Goal: Task Accomplishment & Management: Manage account settings

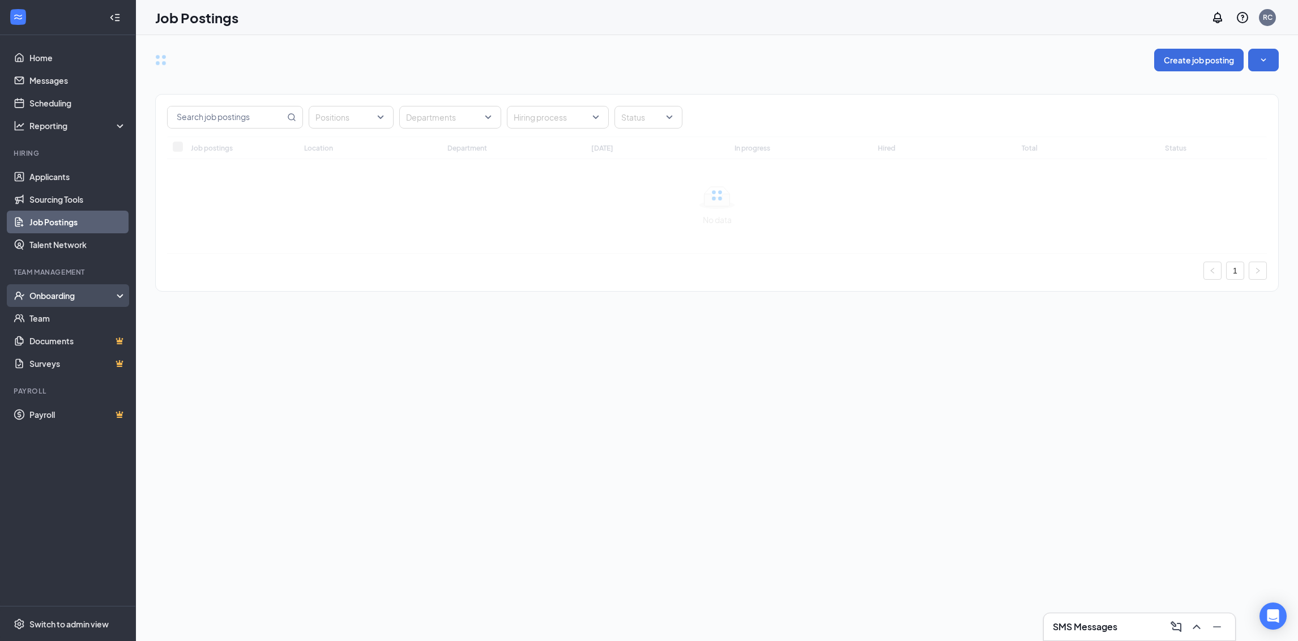
click at [66, 297] on div "Onboarding" at bounding box center [72, 295] width 87 height 11
click at [66, 311] on link "Overview" at bounding box center [77, 318] width 97 height 23
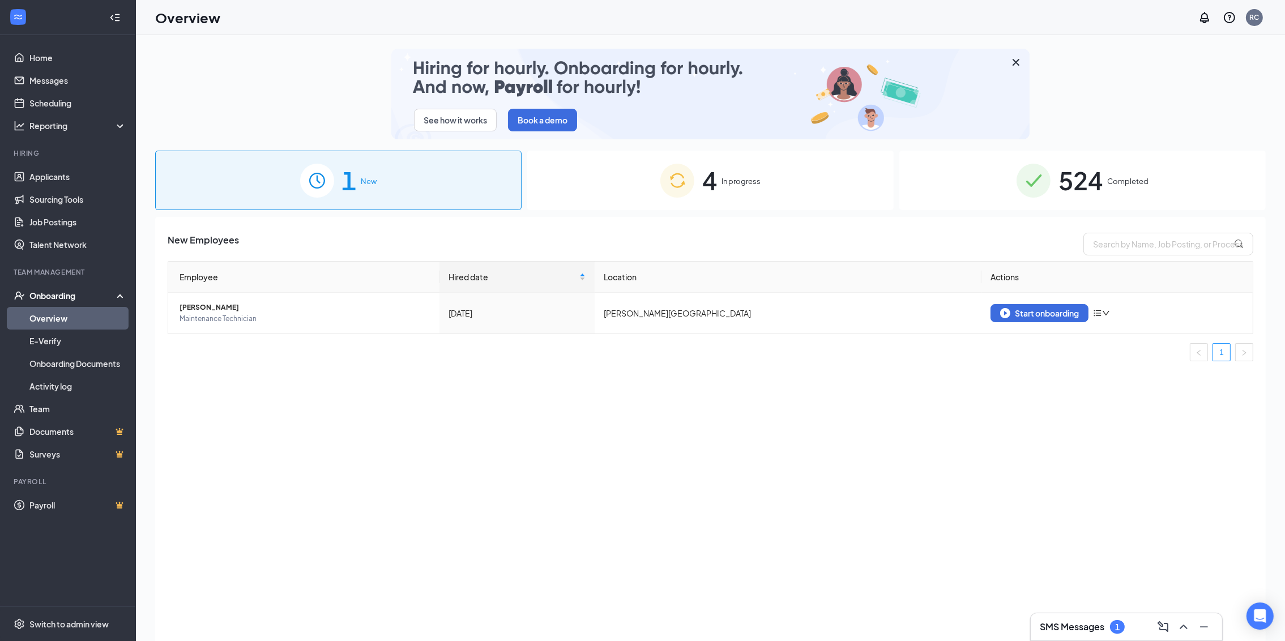
click at [753, 171] on div "4 In progress" at bounding box center [710, 180] width 366 height 59
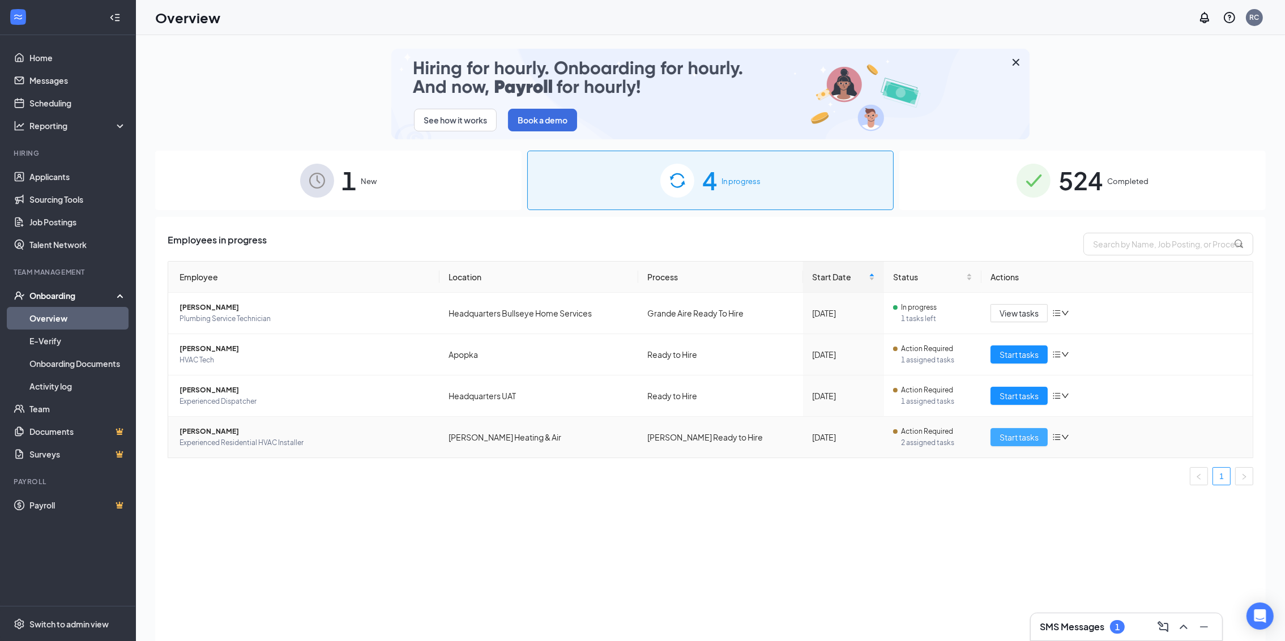
click at [1032, 443] on span "Start tasks" at bounding box center [1019, 437] width 39 height 12
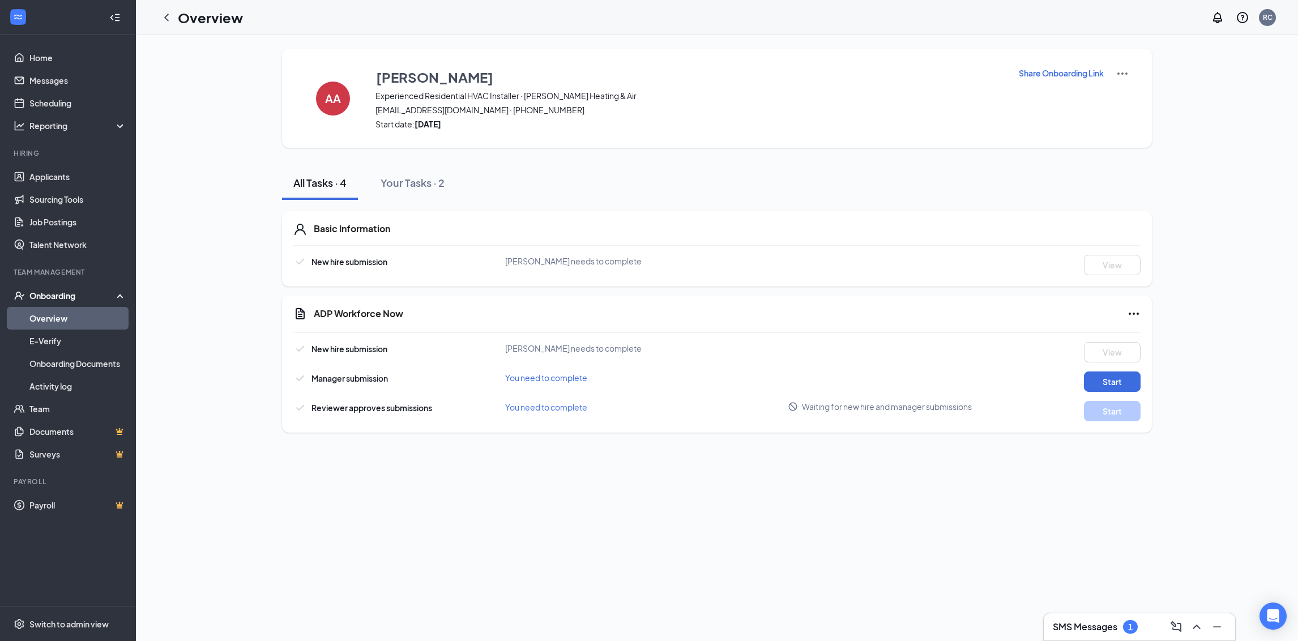
click at [1075, 69] on p "Share Onboarding Link" at bounding box center [1061, 72] width 85 height 11
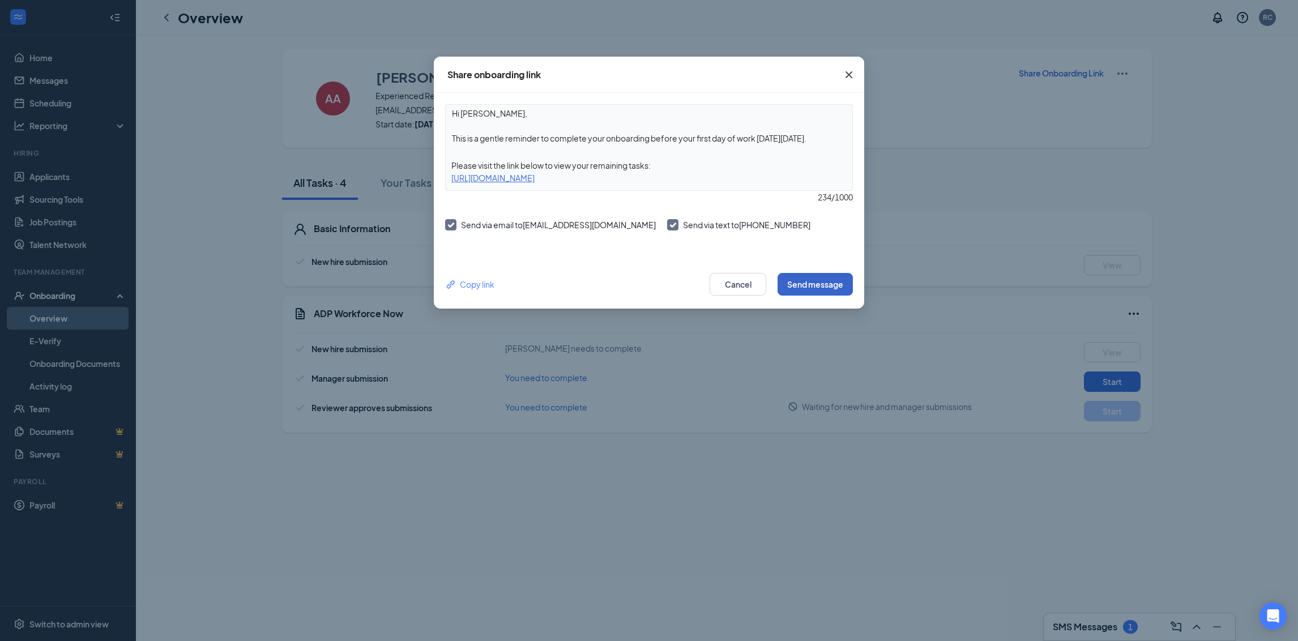
click at [801, 285] on button "Send message" at bounding box center [815, 284] width 75 height 23
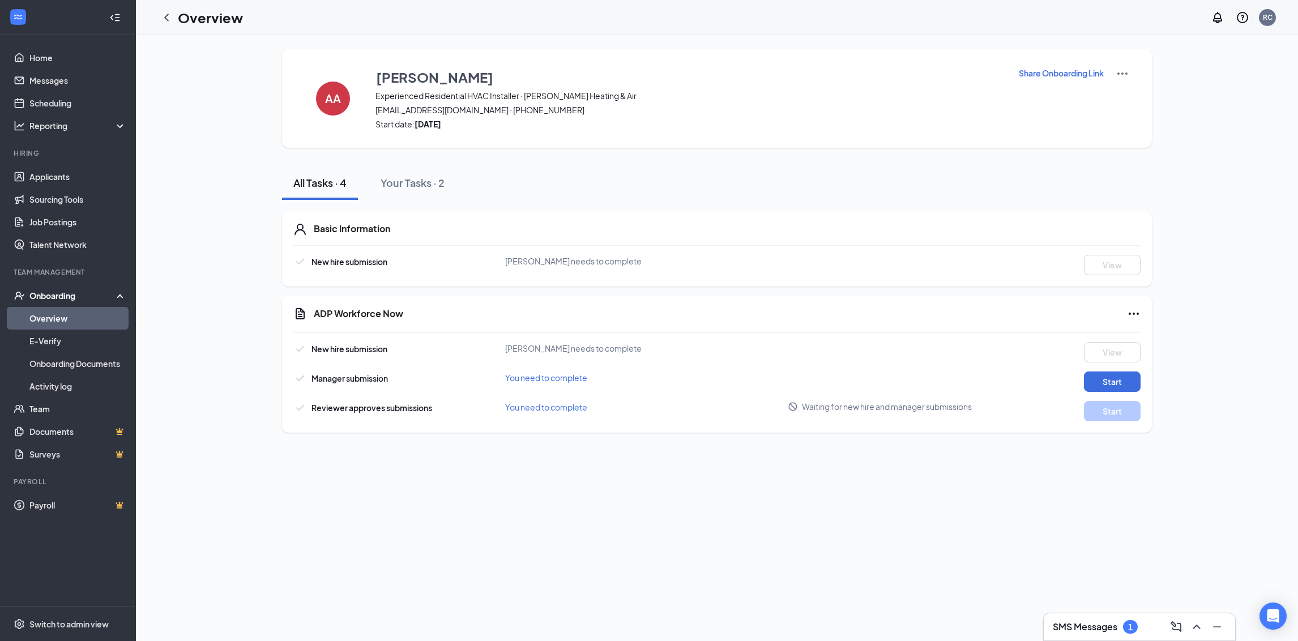
click at [1086, 623] on h3 "SMS Messages" at bounding box center [1085, 627] width 65 height 12
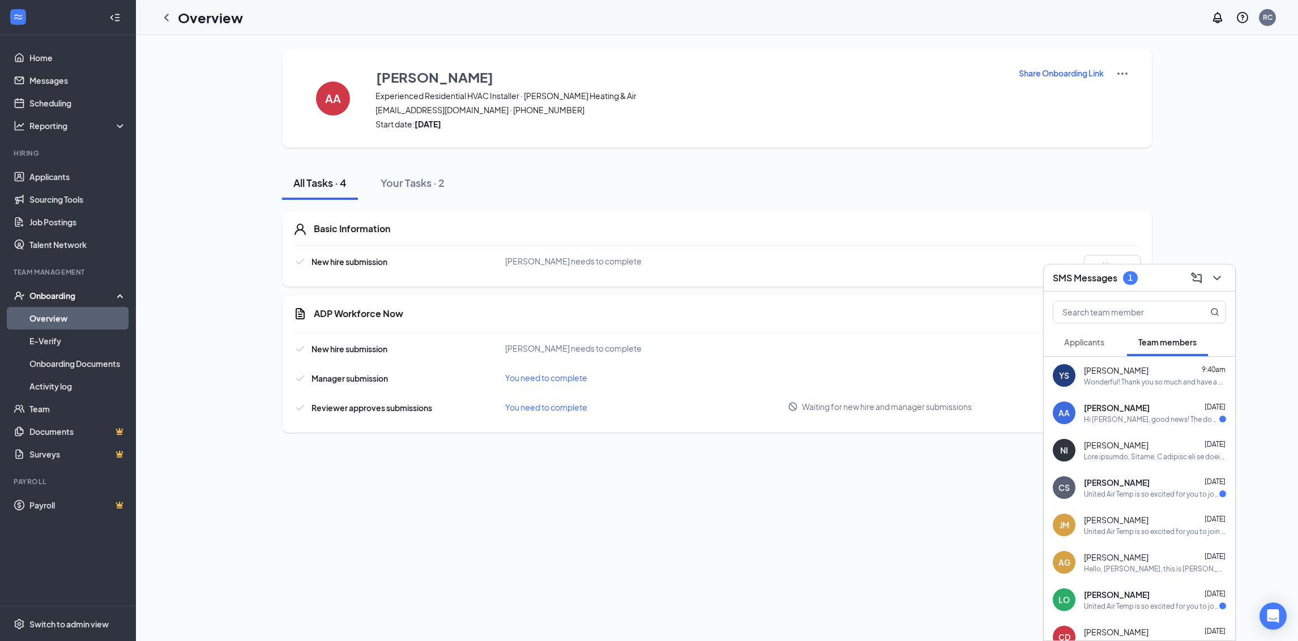
click at [1124, 490] on div "United Air Temp is so excited for you to join our team! Do you know anyone else…" at bounding box center [1151, 494] width 135 height 10
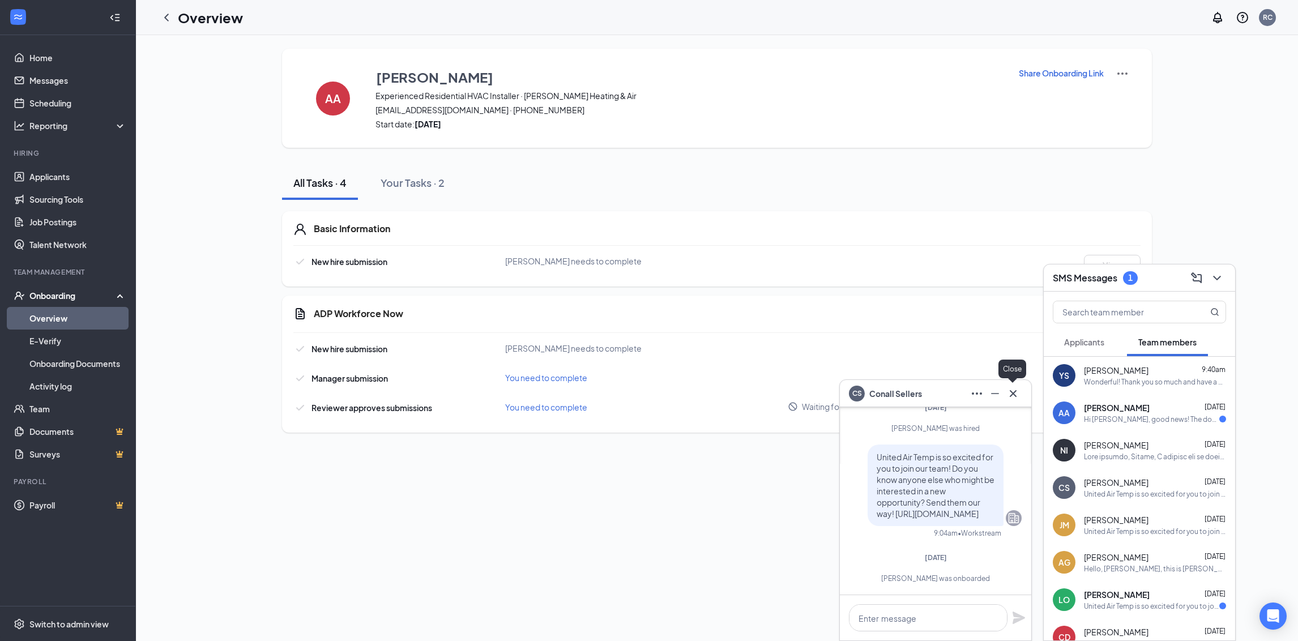
click at [1014, 394] on icon "Cross" at bounding box center [1013, 394] width 14 height 14
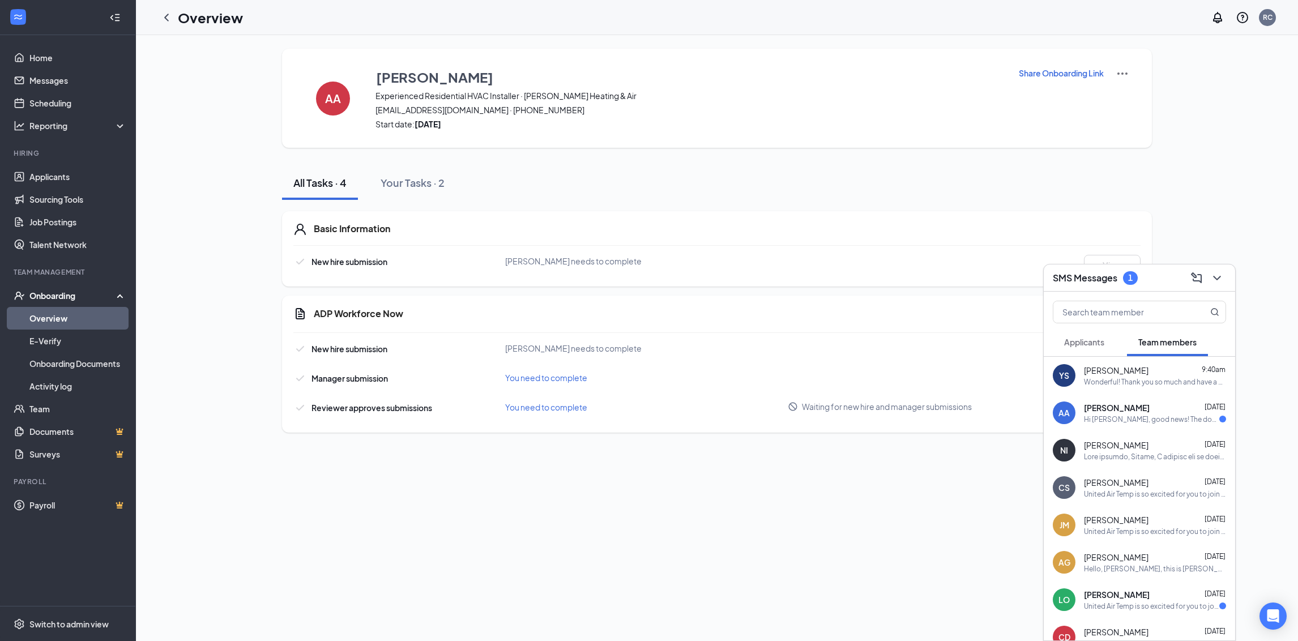
click at [1129, 415] on div "Hi Aaron, good news! The document signature request for Robert B Payne Heating …" at bounding box center [1151, 420] width 135 height 10
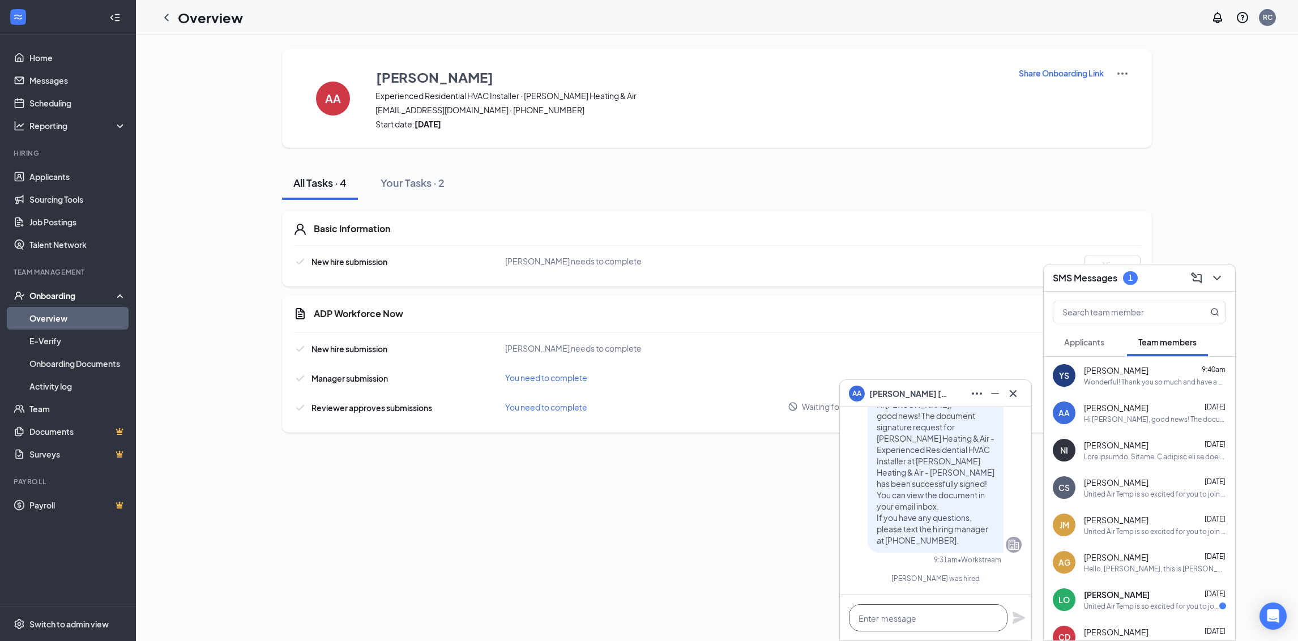
click at [929, 617] on textarea at bounding box center [928, 617] width 159 height 27
click at [1012, 389] on icon "Cross" at bounding box center [1013, 394] width 14 height 14
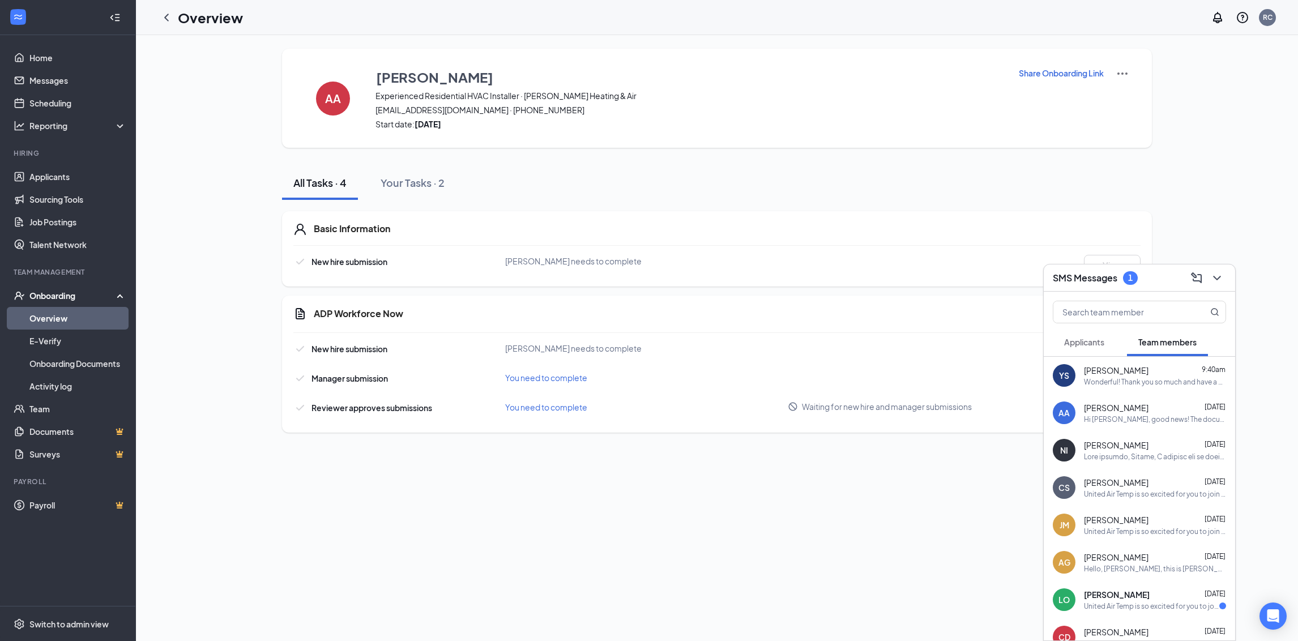
click at [1087, 331] on button "Applicants" at bounding box center [1084, 342] width 63 height 28
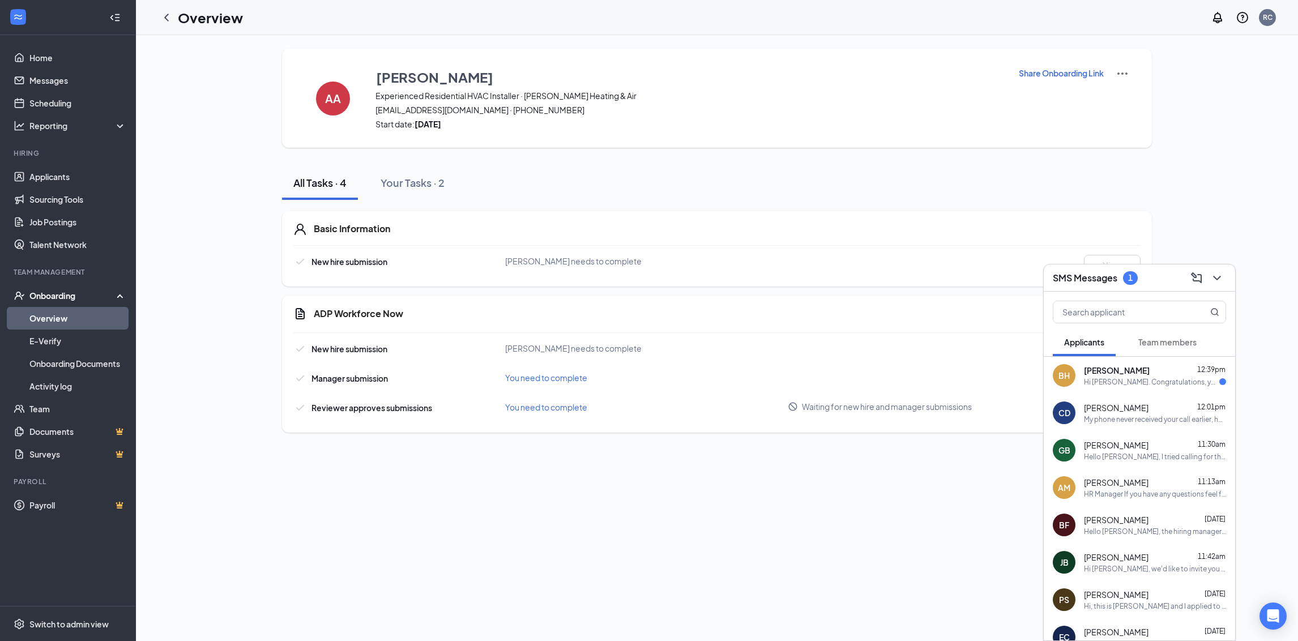
click at [1097, 375] on span "[PERSON_NAME]" at bounding box center [1117, 370] width 66 height 11
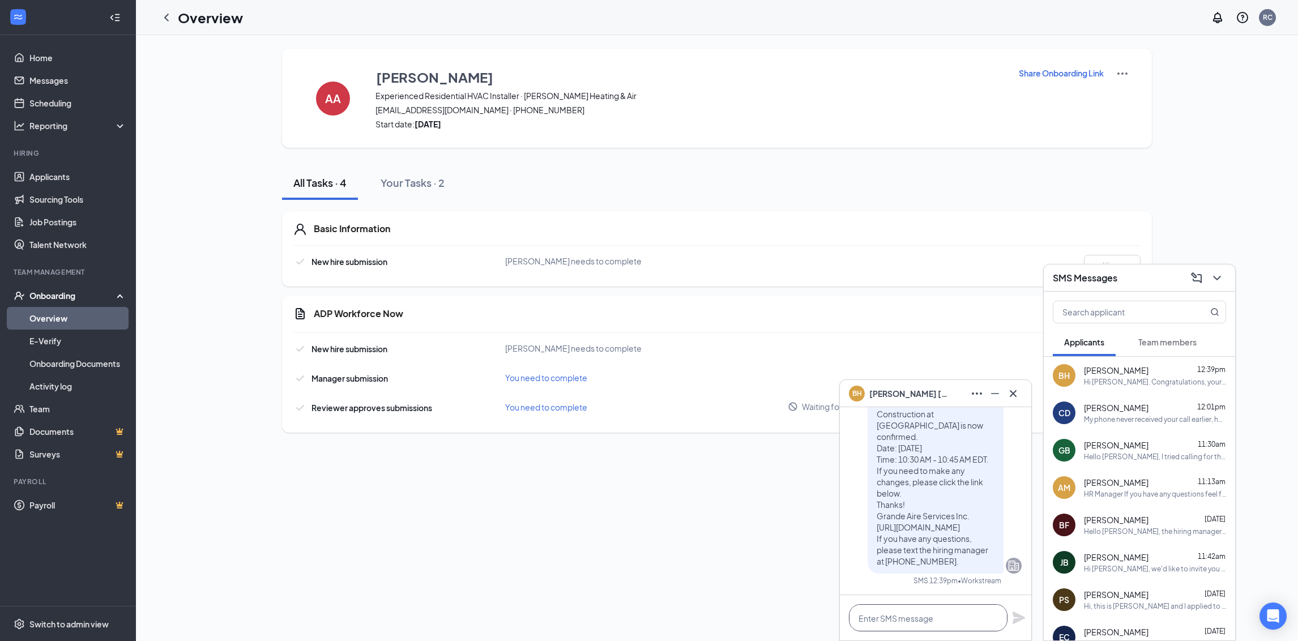
click at [920, 617] on textarea at bounding box center [928, 617] width 159 height 27
click at [1017, 389] on icon "Cross" at bounding box center [1013, 394] width 14 height 14
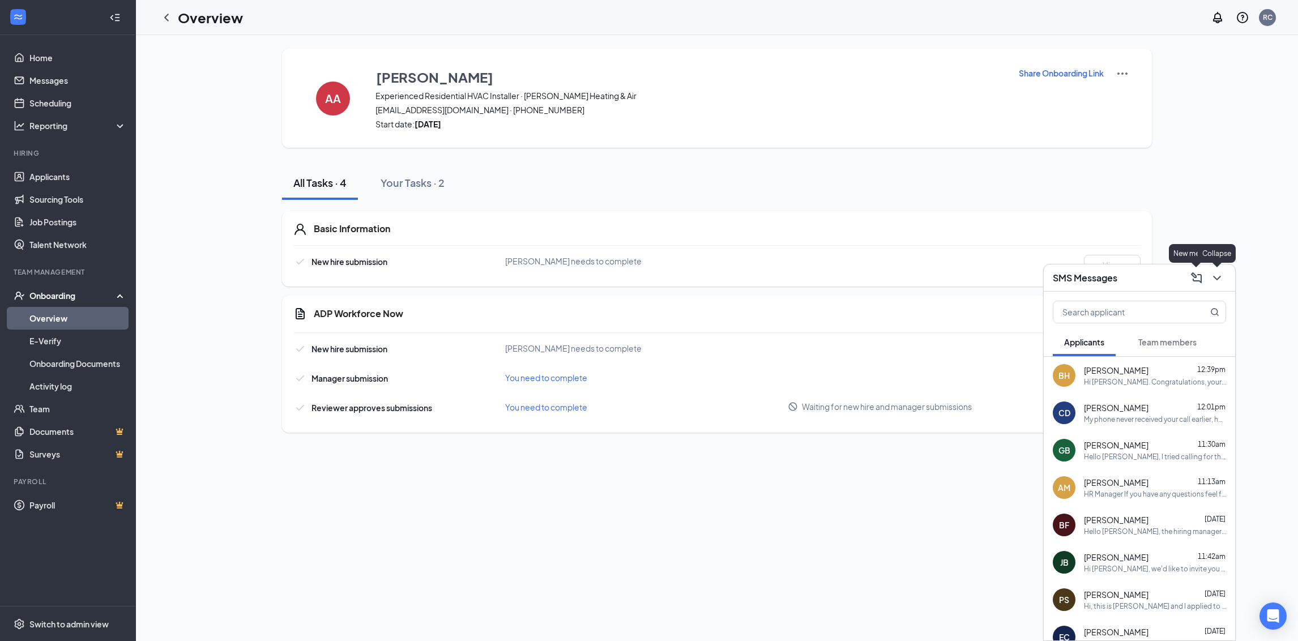
click at [1217, 281] on icon "ChevronDown" at bounding box center [1217, 278] width 14 height 14
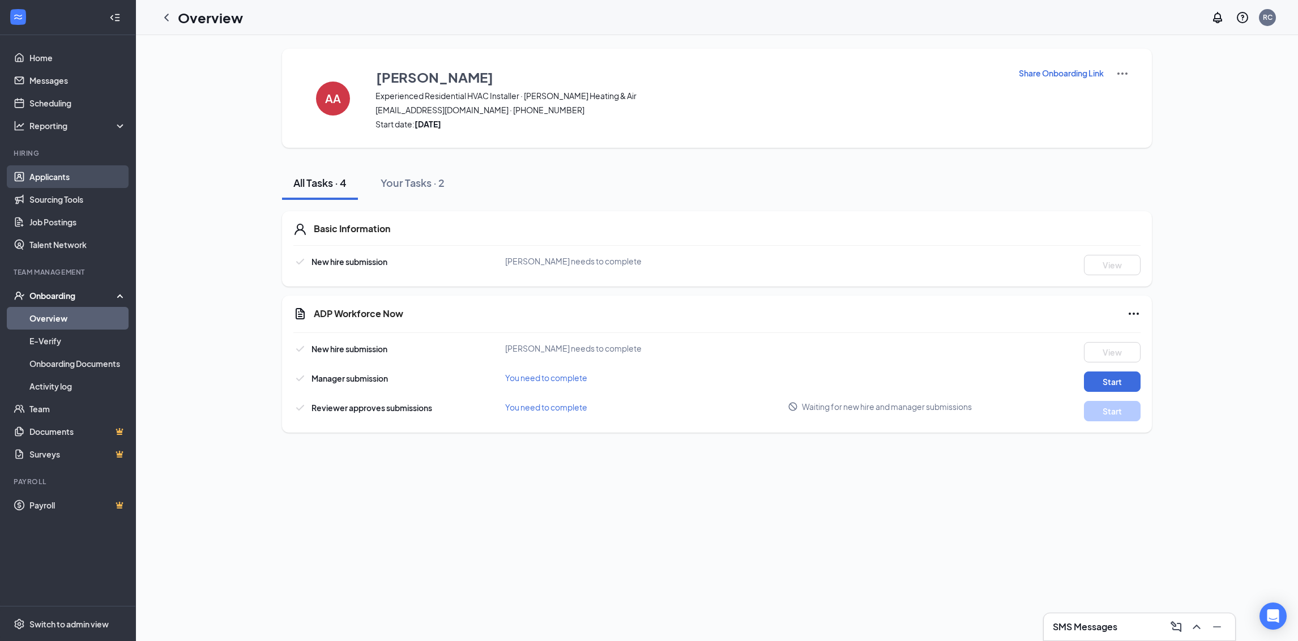
click at [50, 174] on link "Applicants" at bounding box center [77, 176] width 97 height 23
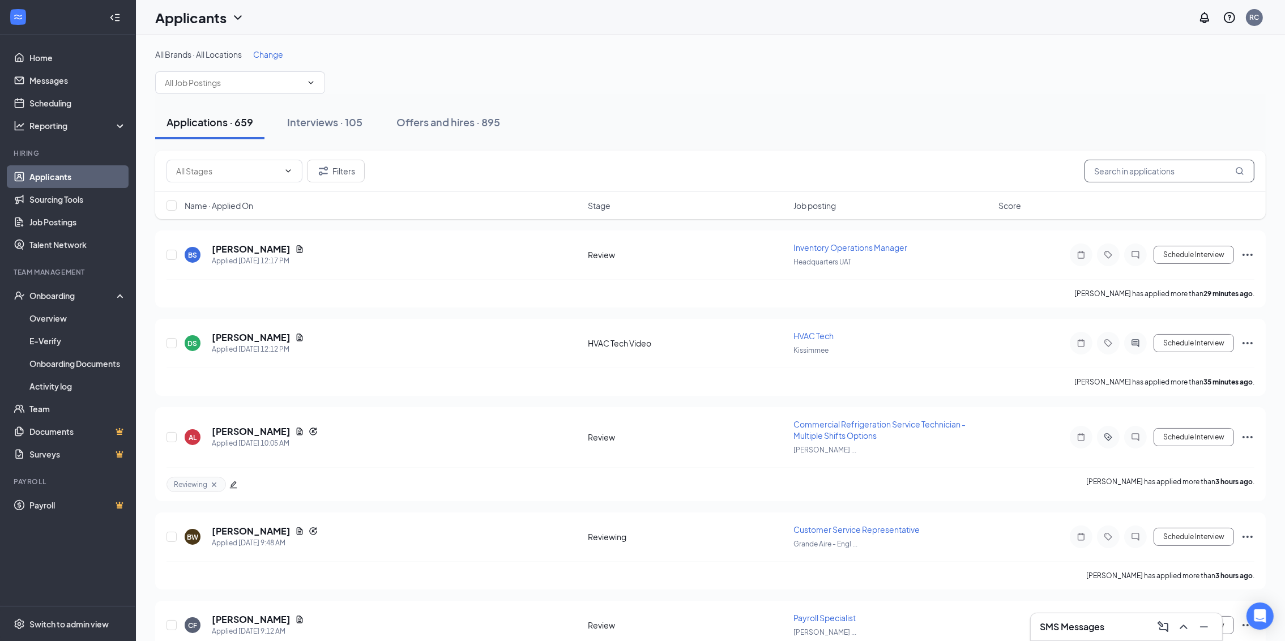
click at [1115, 180] on input "text" at bounding box center [1170, 171] width 170 height 23
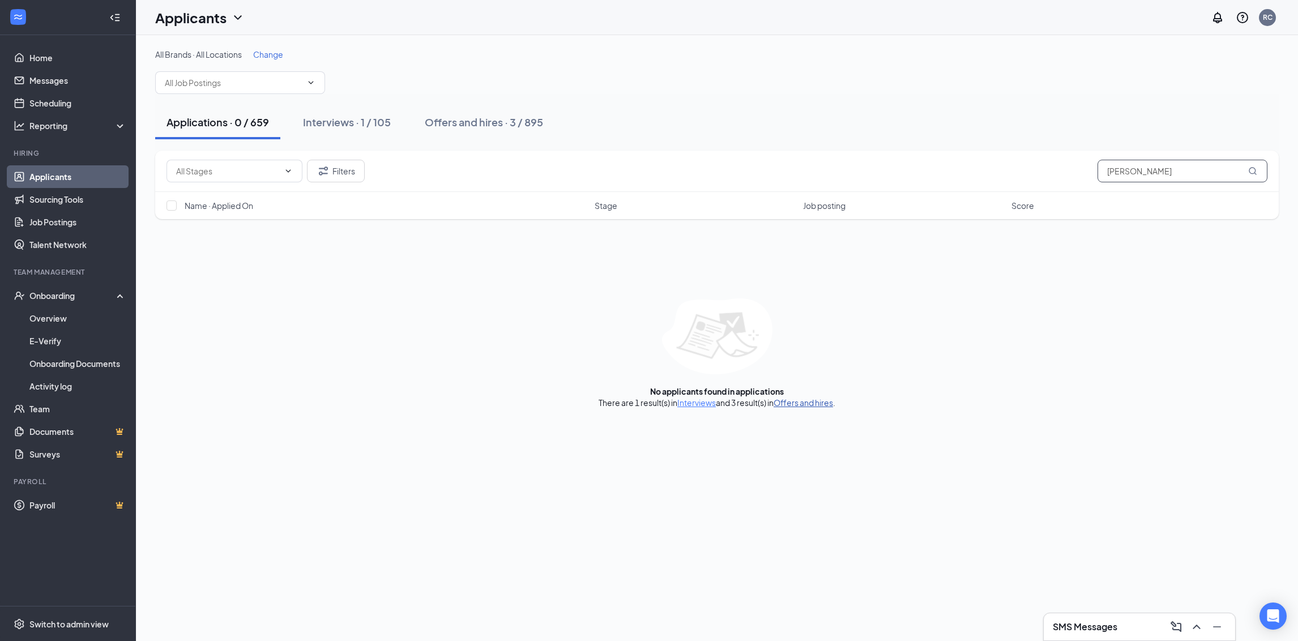
type input "eadie"
click at [784, 398] on link "Offers and hires" at bounding box center [803, 403] width 59 height 10
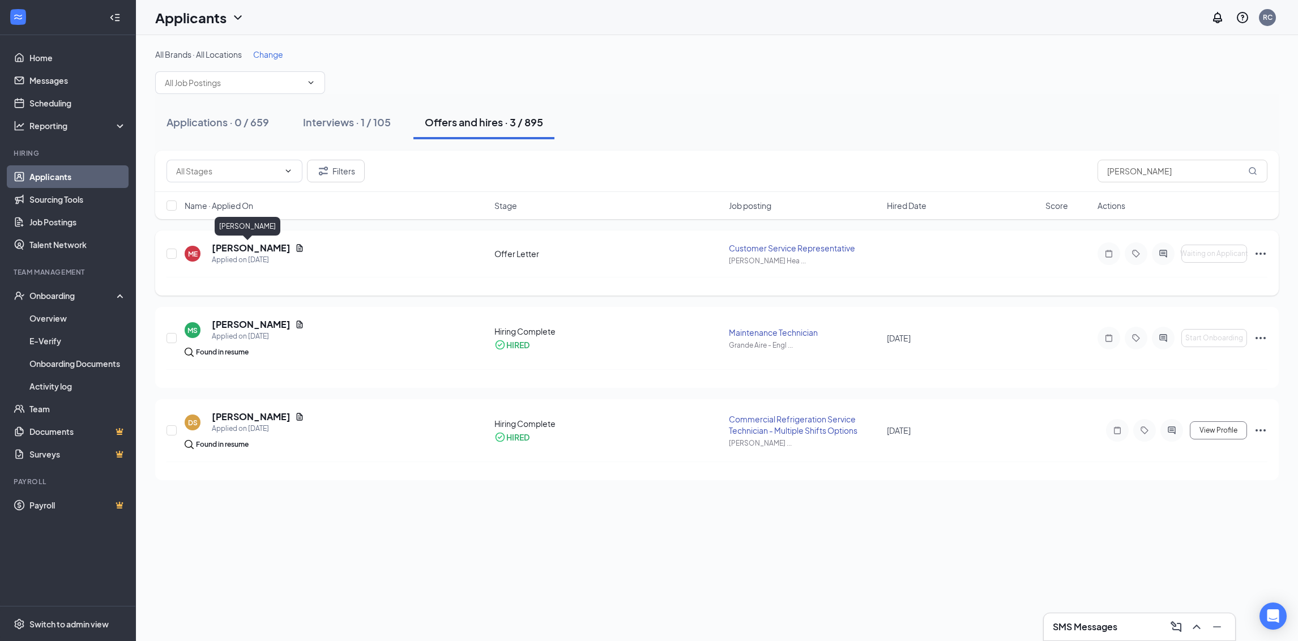
click at [225, 249] on h5 "[PERSON_NAME]" at bounding box center [251, 248] width 79 height 12
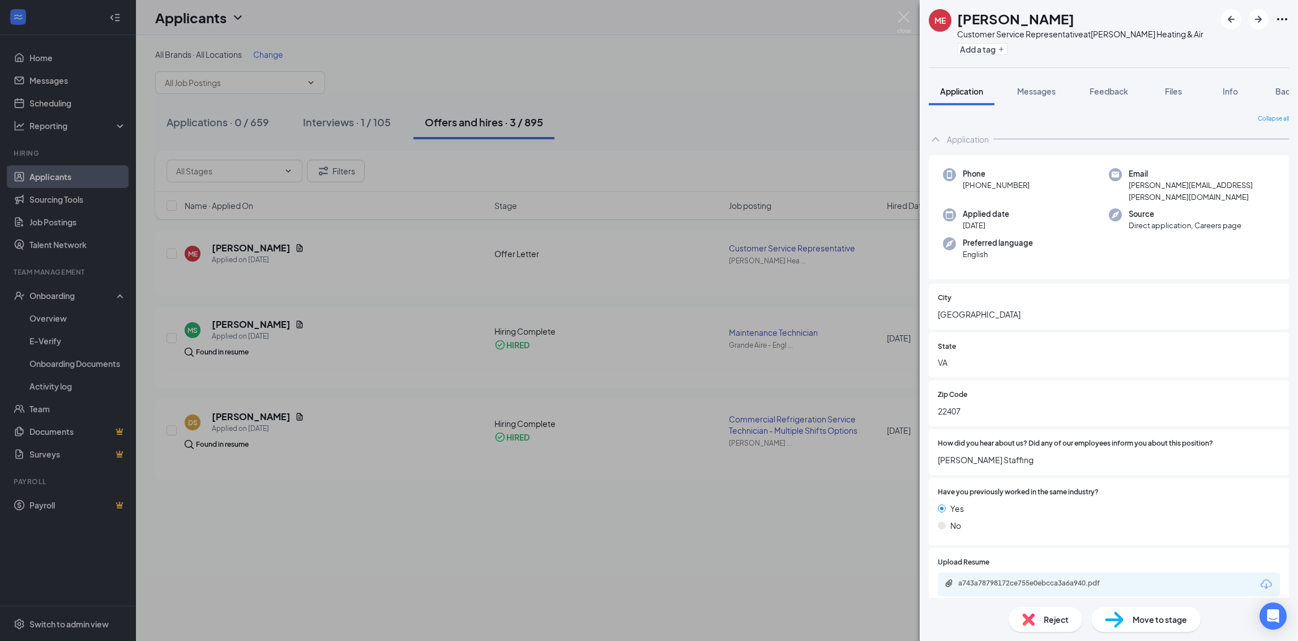
click at [1279, 13] on icon "Ellipses" at bounding box center [1282, 19] width 14 height 14
click at [1197, 43] on link "View full application" at bounding box center [1221, 44] width 122 height 11
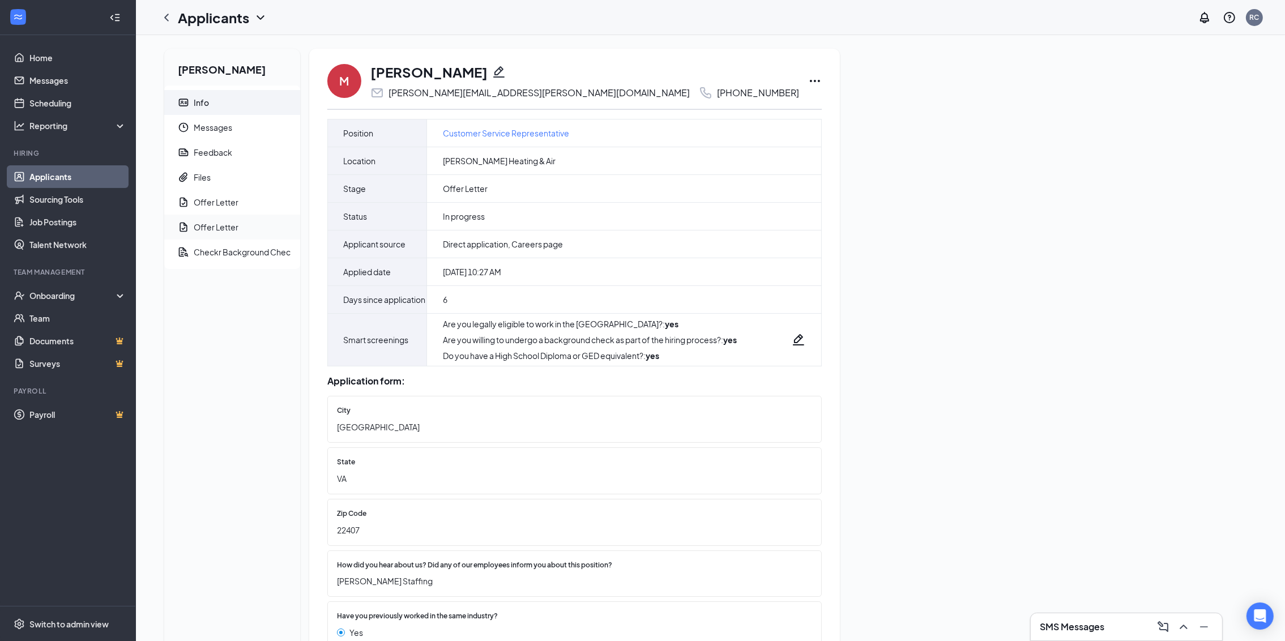
click at [203, 220] on span "Offer Letter" at bounding box center [242, 227] width 97 height 25
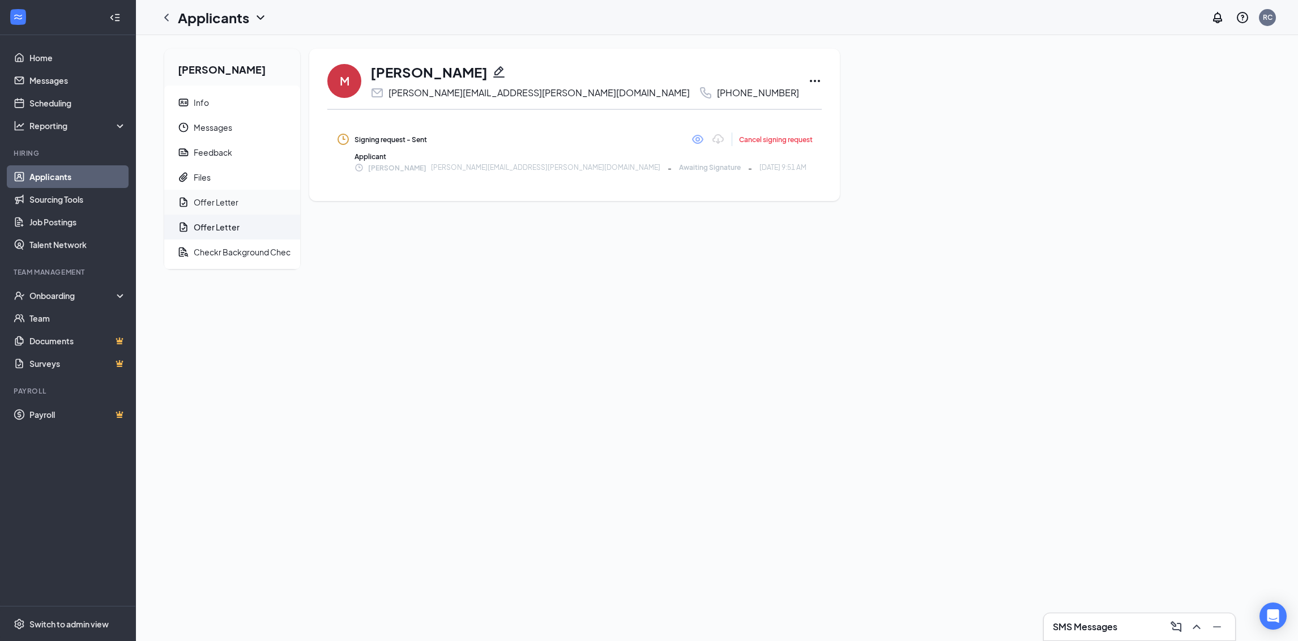
click at [220, 197] on div "Offer Letter" at bounding box center [216, 202] width 45 height 11
click at [205, 223] on div "Offer Letter" at bounding box center [216, 226] width 45 height 11
click at [691, 138] on icon "Eye" at bounding box center [698, 140] width 14 height 14
click at [43, 56] on link "Home" at bounding box center [77, 57] width 97 height 23
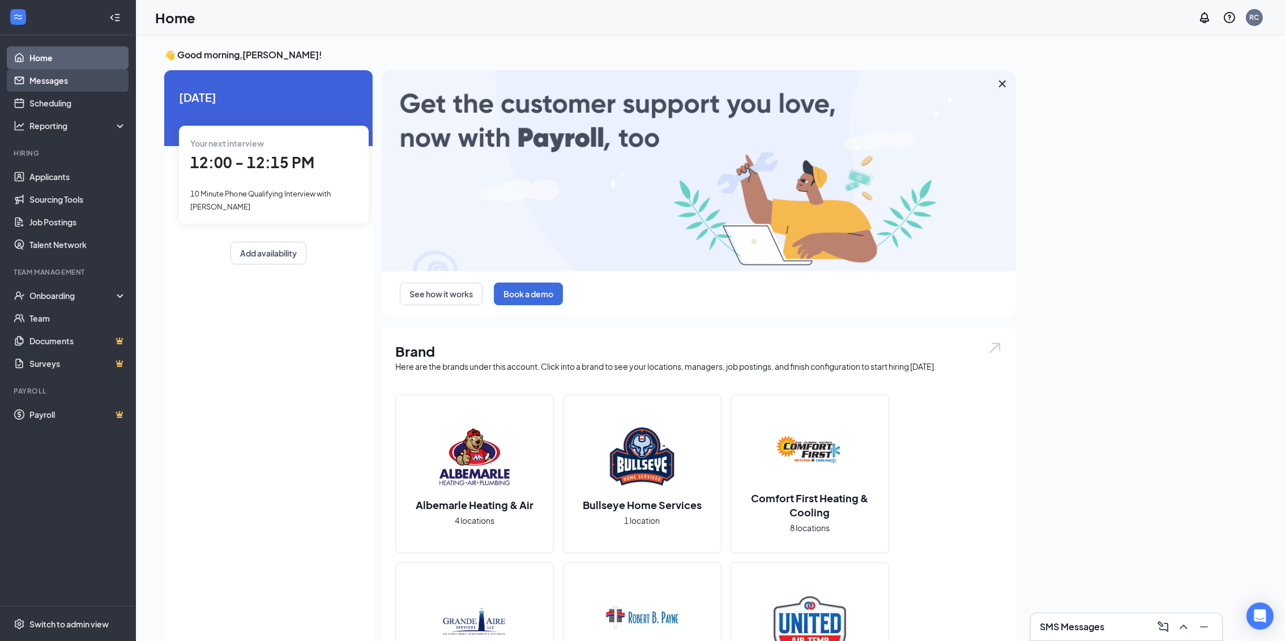
click at [50, 78] on link "Messages" at bounding box center [77, 80] width 97 height 23
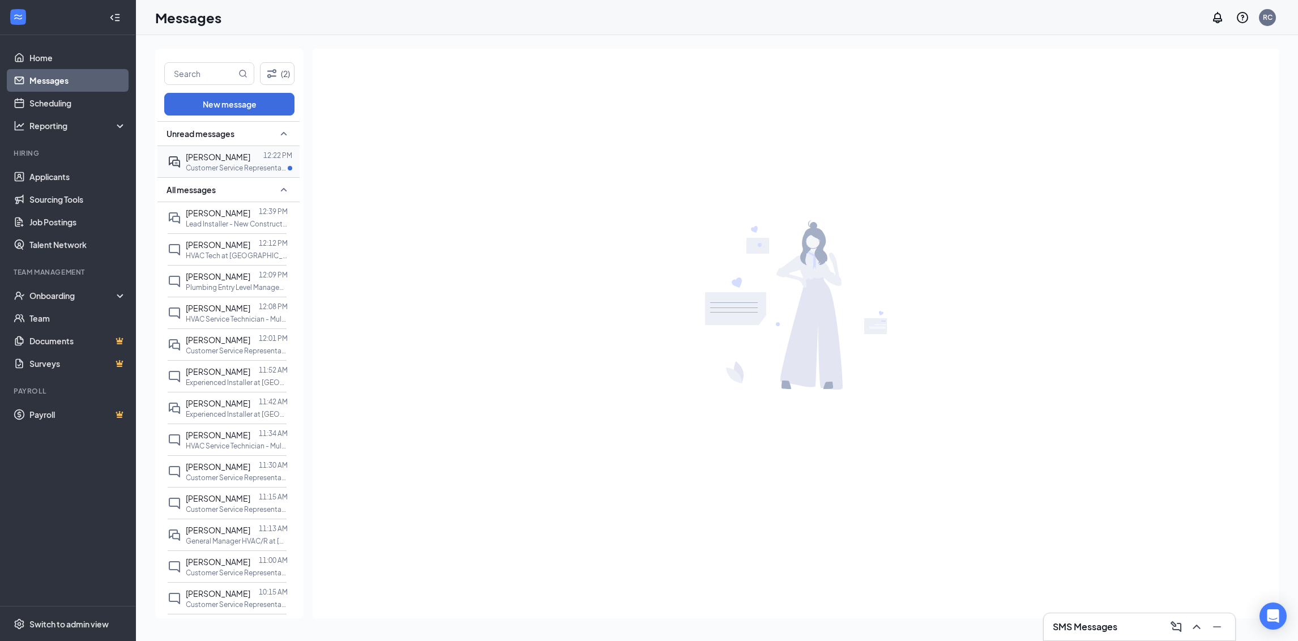
click at [206, 154] on span "[PERSON_NAME]" at bounding box center [218, 157] width 65 height 10
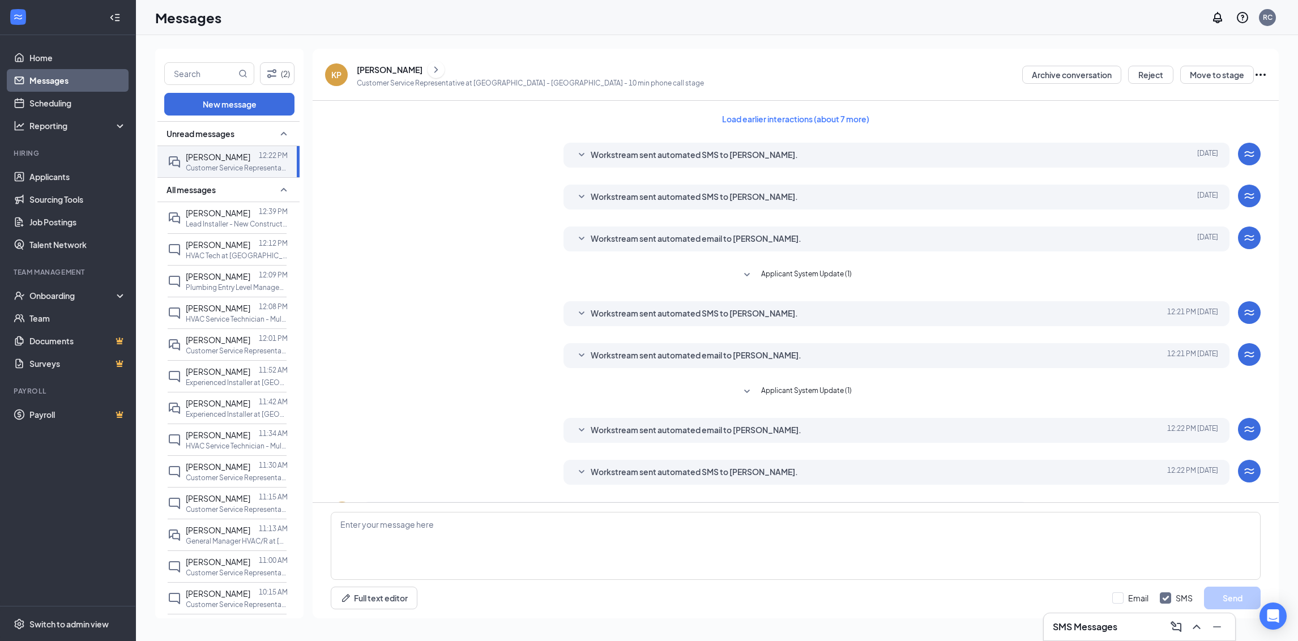
scroll to position [54, 0]
